Goal: Find contact information: Find contact information

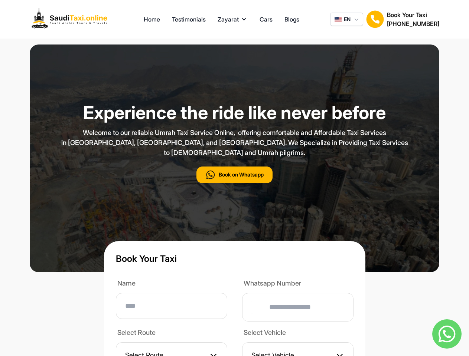
type input "**"
click at [234, 158] on p "Welcome to our reliable Umrah Taxi Service Online, offering comfortable and Aff…" at bounding box center [234, 143] width 371 height 30
click at [232, 19] on button "Zayarat" at bounding box center [233, 19] width 30 height 9
click at [346, 19] on span "EN" at bounding box center [347, 19] width 7 height 7
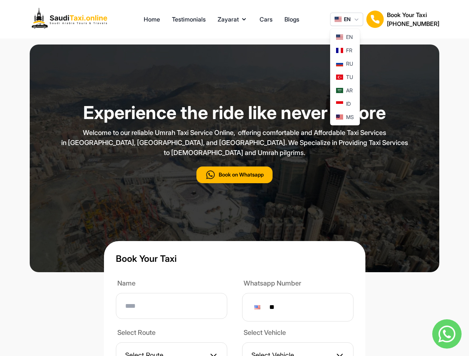
click at [375, 19] on img at bounding box center [375, 19] width 18 height 18
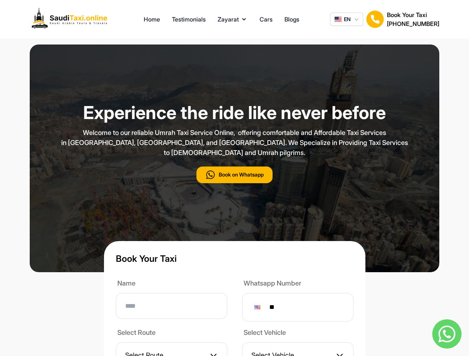
click at [413, 19] on h2 "[PHONE_NUMBER]" at bounding box center [413, 23] width 52 height 9
click at [234, 183] on button "Book on Whatsapp" at bounding box center [234, 175] width 76 height 17
click at [447, 334] on img at bounding box center [446, 334] width 29 height 29
click at [260, 310] on div at bounding box center [257, 308] width 6 height 4
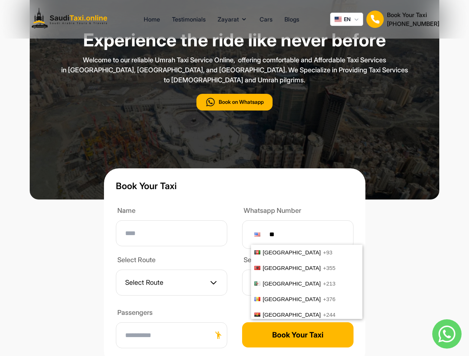
scroll to position [3086, 0]
